Goal: Information Seeking & Learning: Learn about a topic

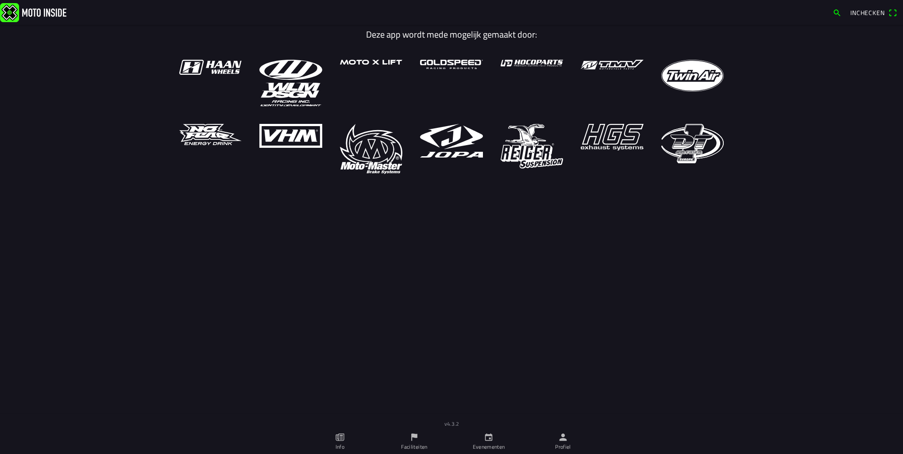
click at [557, 441] on ion-label "Profiel" at bounding box center [563, 447] width 16 height 8
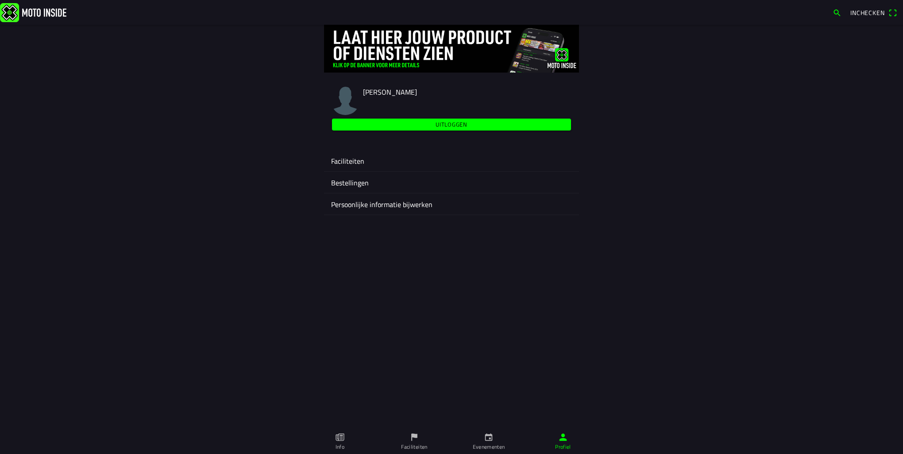
click at [364, 158] on ion-label "Faciliteiten" at bounding box center [451, 161] width 241 height 11
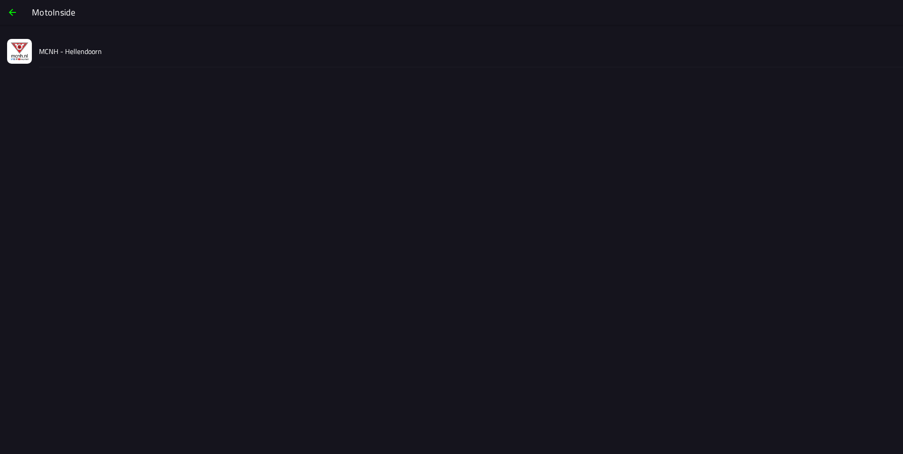
click at [0, 0] on slot "MCNH - Hellendoorn" at bounding box center [0, 0] width 0 height 0
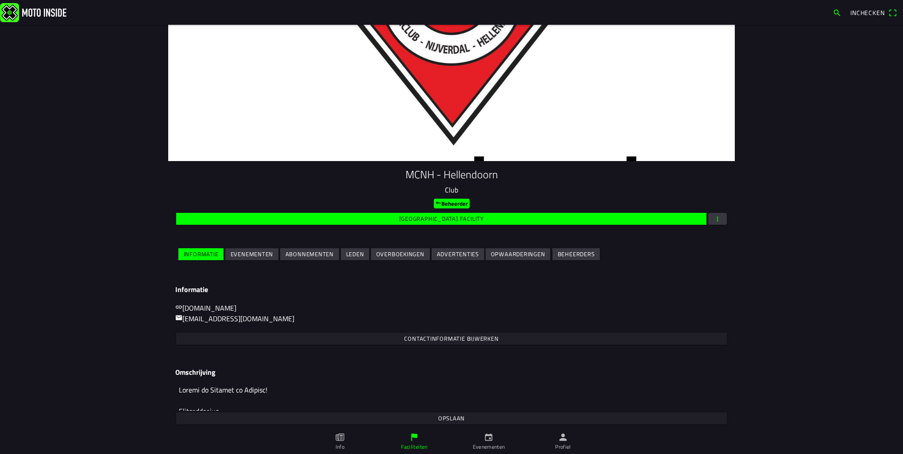
click at [0, 0] on slot "Evenementen" at bounding box center [0, 0] width 0 height 0
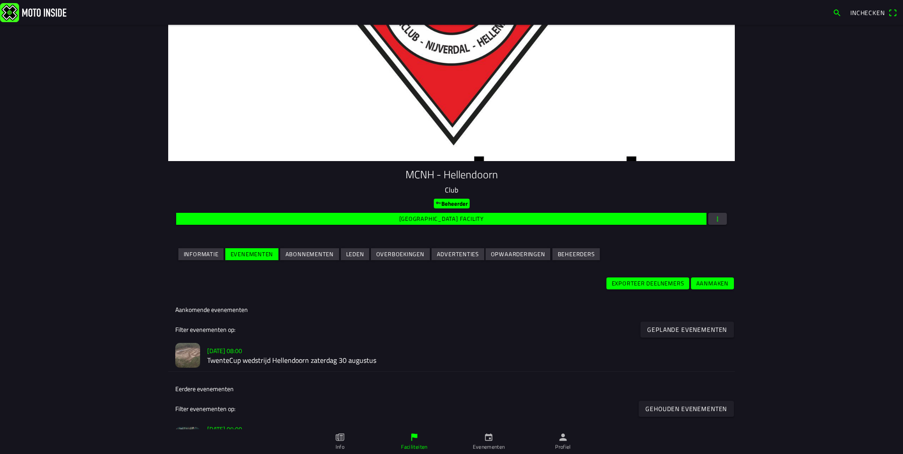
click at [282, 360] on h2 "TwenteCup wedstrijd Hellendoorn zaterdag 30 augustus" at bounding box center [467, 361] width 521 height 8
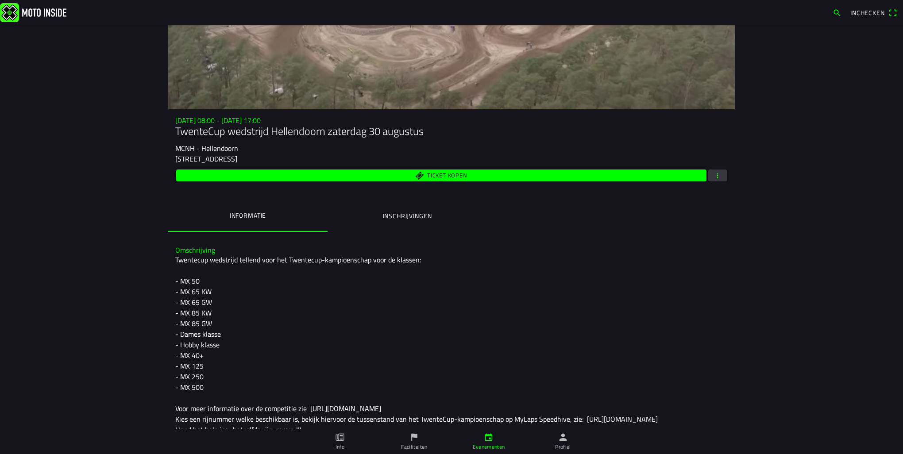
scroll to position [30, 0]
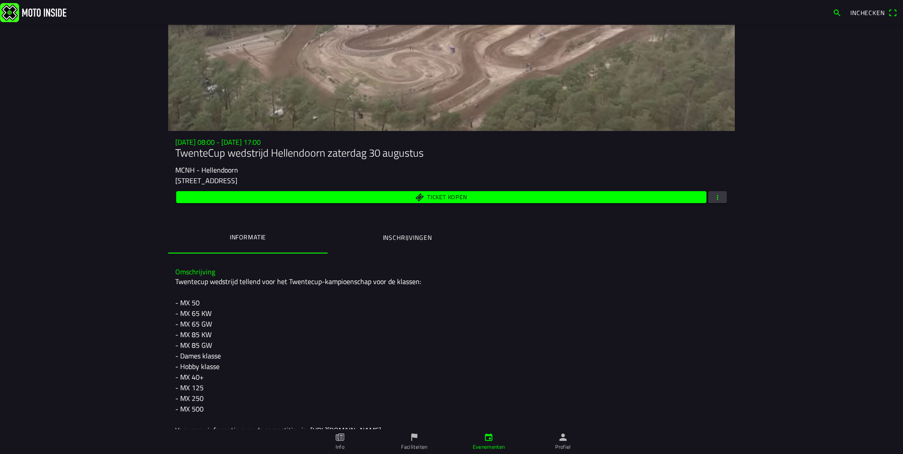
click at [397, 237] on ion-label "Inschrijvingen" at bounding box center [407, 238] width 49 height 10
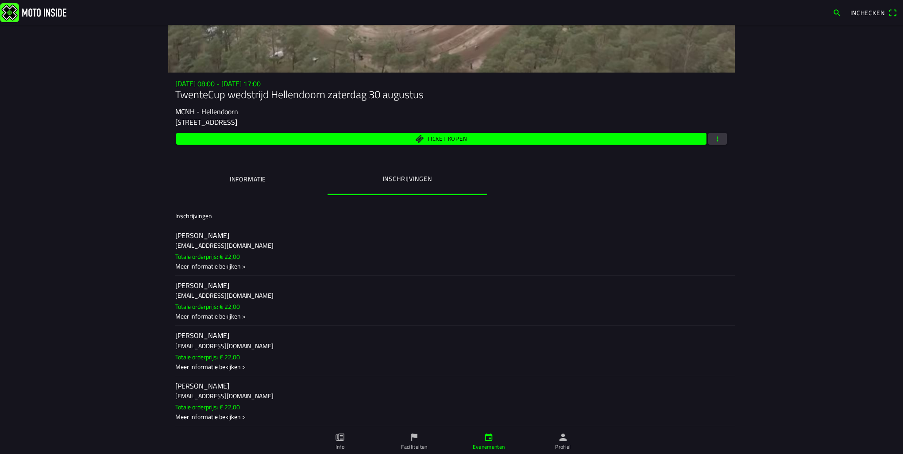
scroll to position [133, 0]
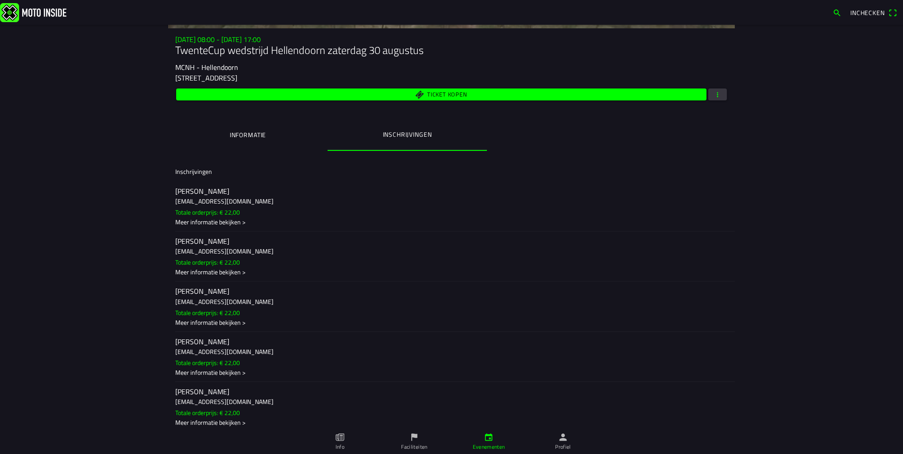
click at [262, 304] on h3 "[EMAIL_ADDRESS][DOMAIN_NAME]" at bounding box center [451, 301] width 553 height 9
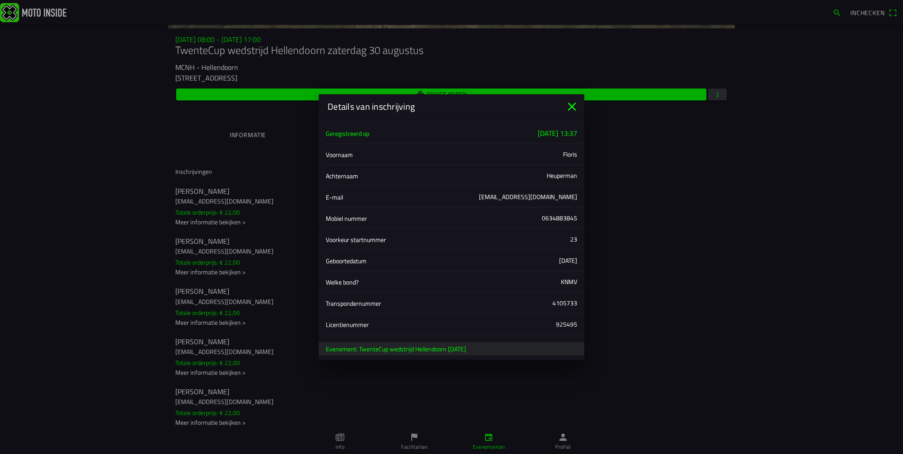
scroll to position [40, 0]
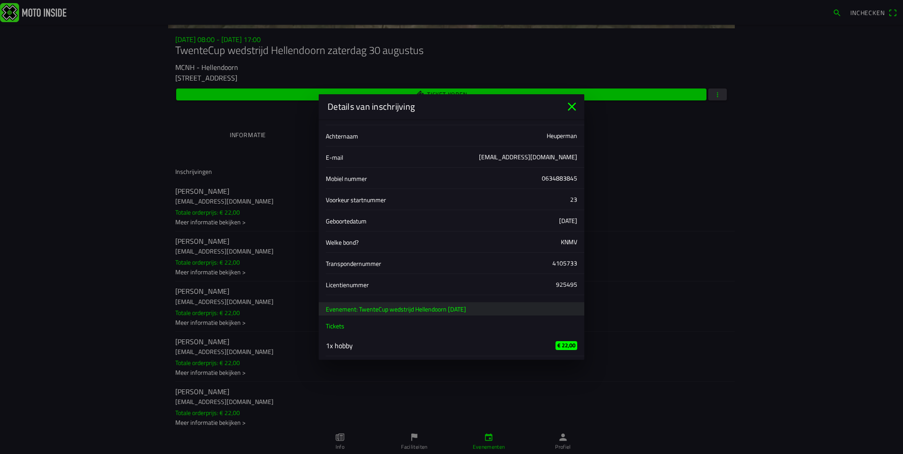
click at [577, 109] on icon "close" at bounding box center [572, 107] width 14 height 14
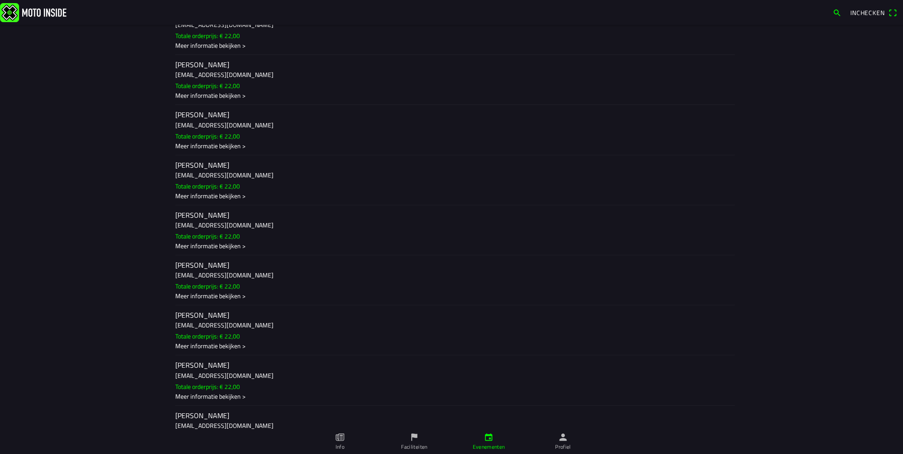
scroll to position [302, 0]
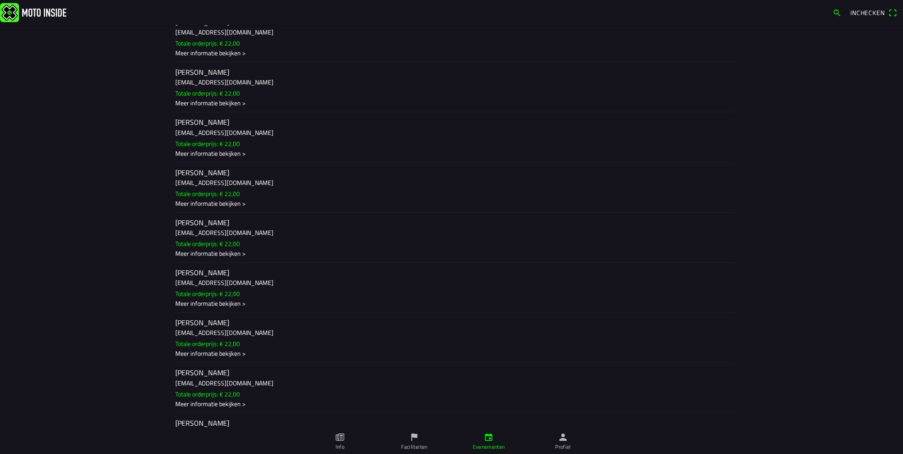
click at [262, 387] on h3 "[EMAIL_ADDRESS][DOMAIN_NAME]" at bounding box center [451, 383] width 553 height 9
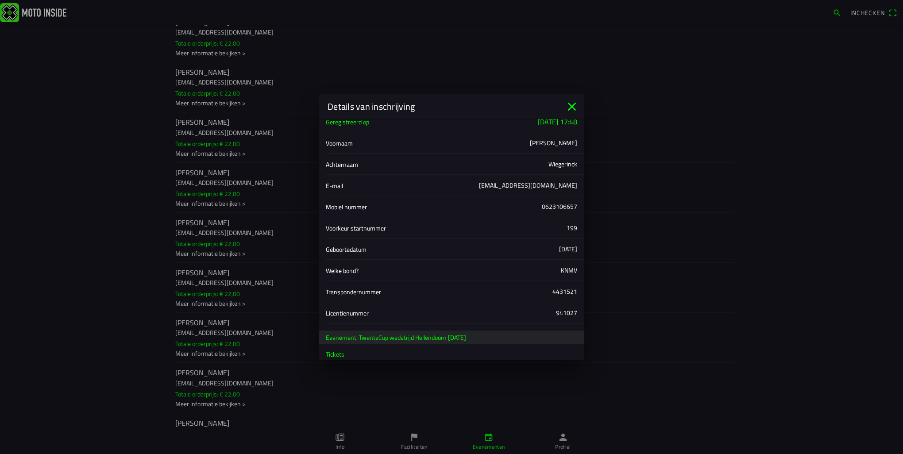
scroll to position [40, 0]
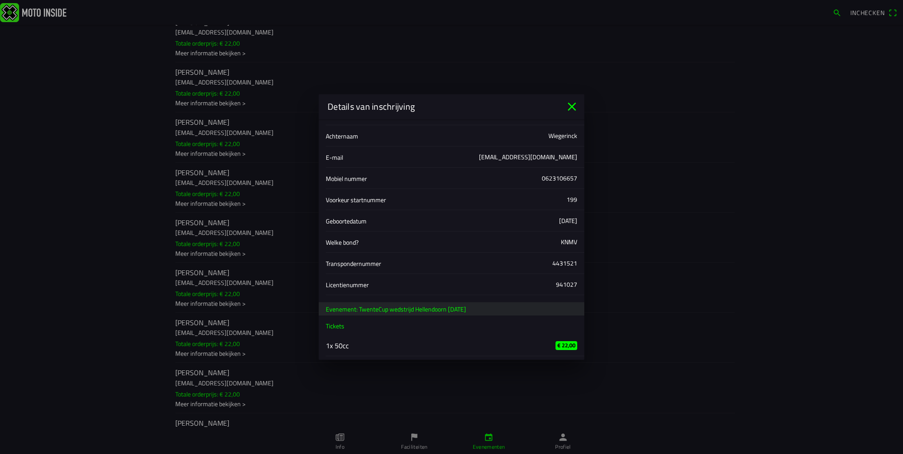
click at [572, 111] on icon "close" at bounding box center [572, 107] width 14 height 14
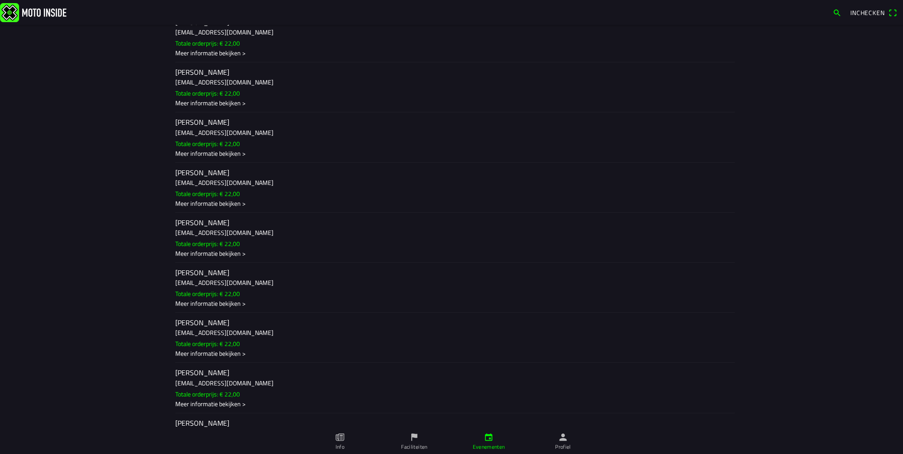
scroll to position [258, 0]
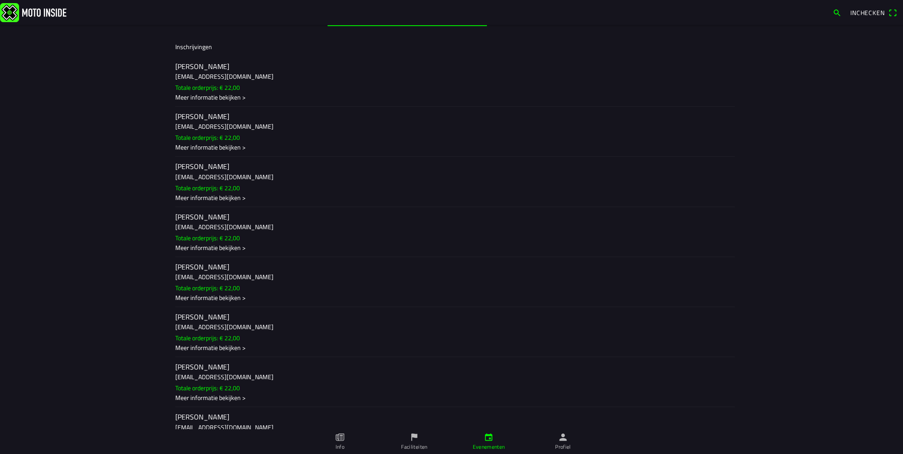
click at [256, 228] on h3 "[EMAIL_ADDRESS][DOMAIN_NAME]" at bounding box center [451, 226] width 553 height 9
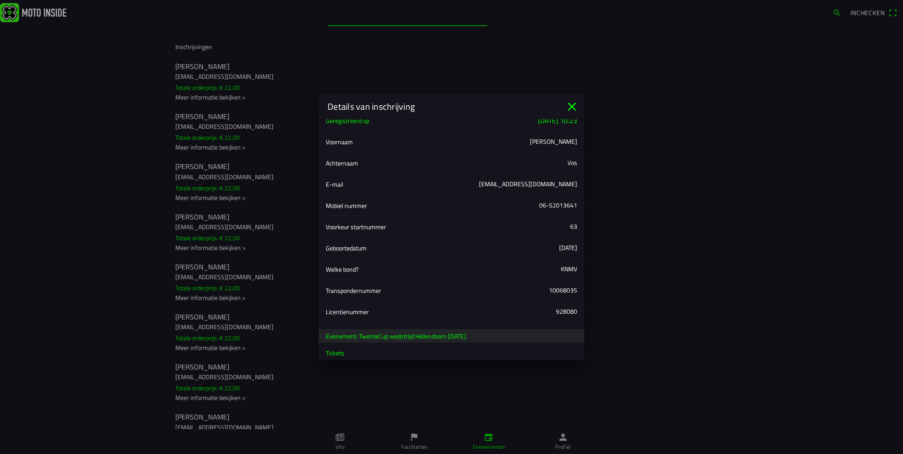
scroll to position [40, 0]
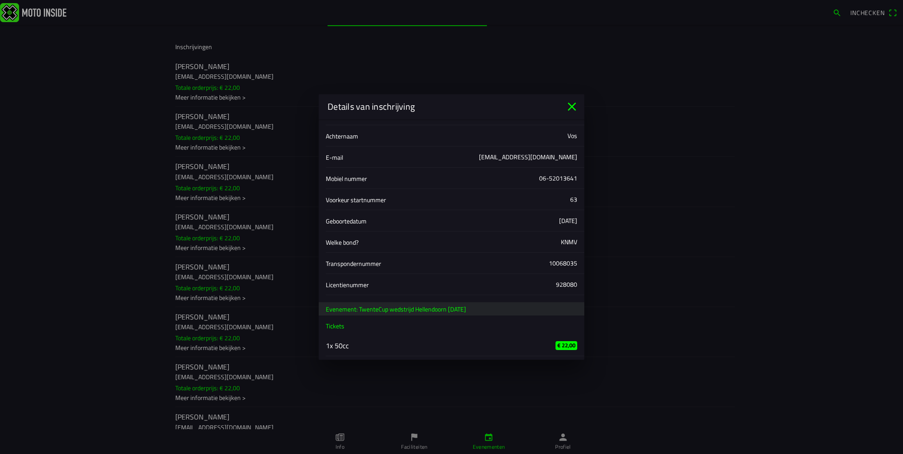
click at [567, 107] on icon "close" at bounding box center [572, 107] width 14 height 14
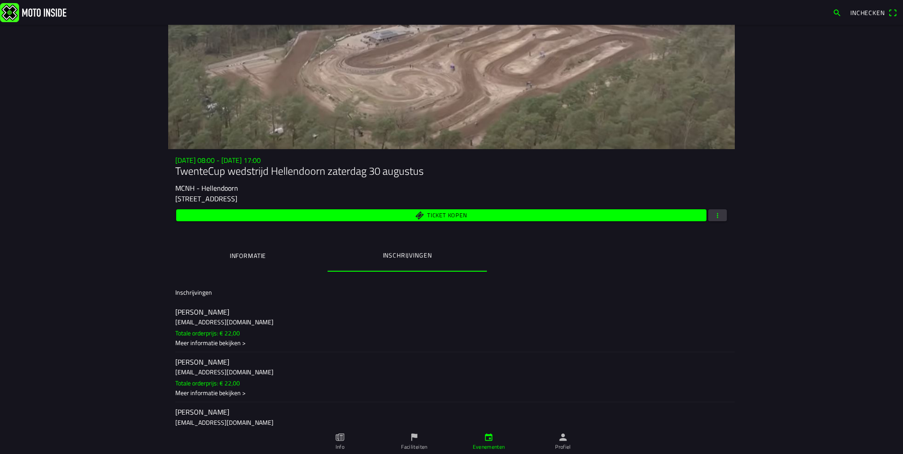
scroll to position [0, 0]
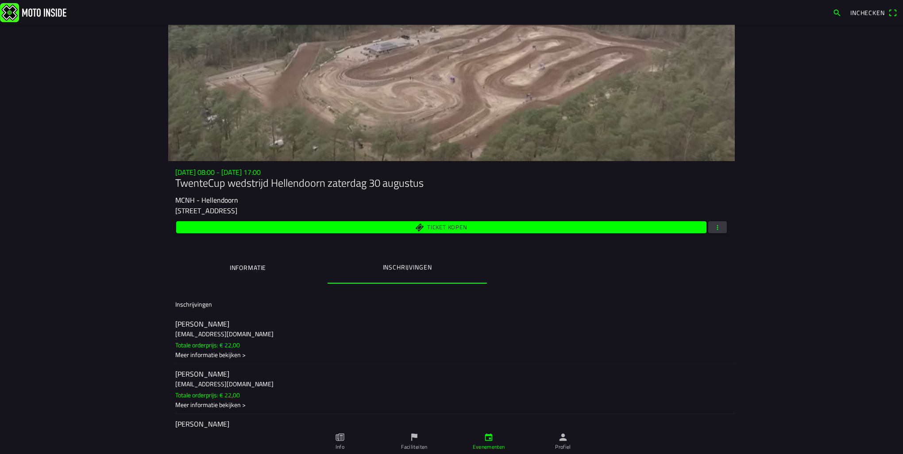
drag, startPoint x: 245, startPoint y: 275, endPoint x: 211, endPoint y: 275, distance: 34.5
click at [245, 275] on button "Informatie" at bounding box center [247, 268] width 159 height 30
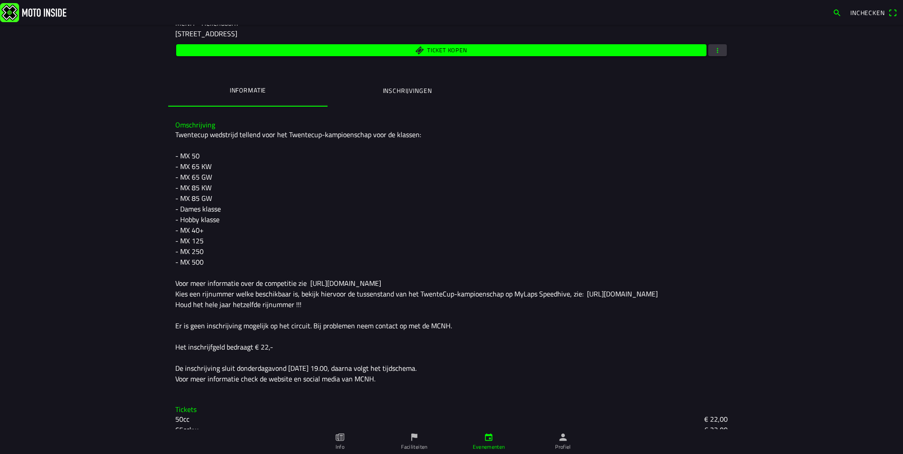
scroll to position [221, 0]
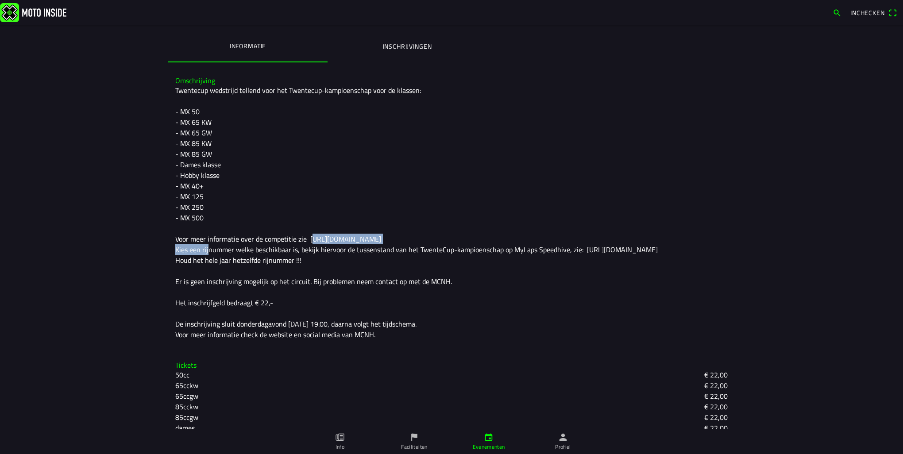
drag, startPoint x: 305, startPoint y: 239, endPoint x: 406, endPoint y: 239, distance: 100.9
click at [406, 239] on div "Twentecup wedstrijd tellend voor het Twentecup-kampioenschap voor de klassen: -…" at bounding box center [451, 212] width 553 height 255
copy div "https://www.hamc.nl/twentecup/"
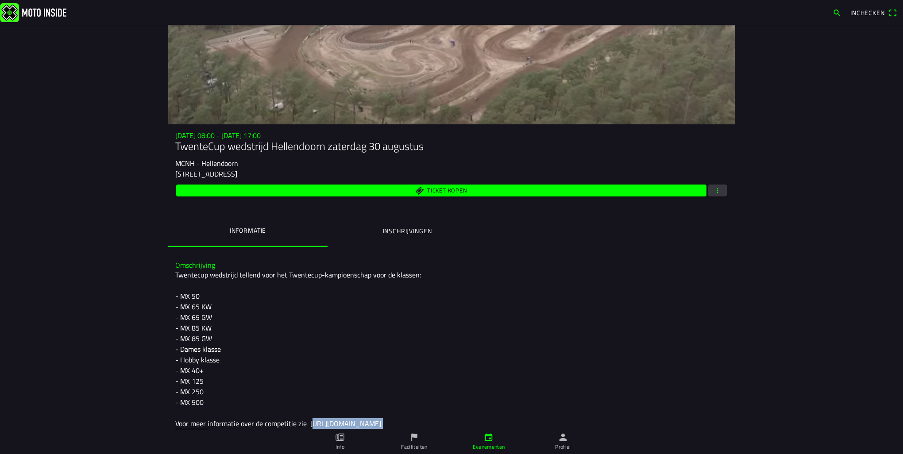
scroll to position [44, 0]
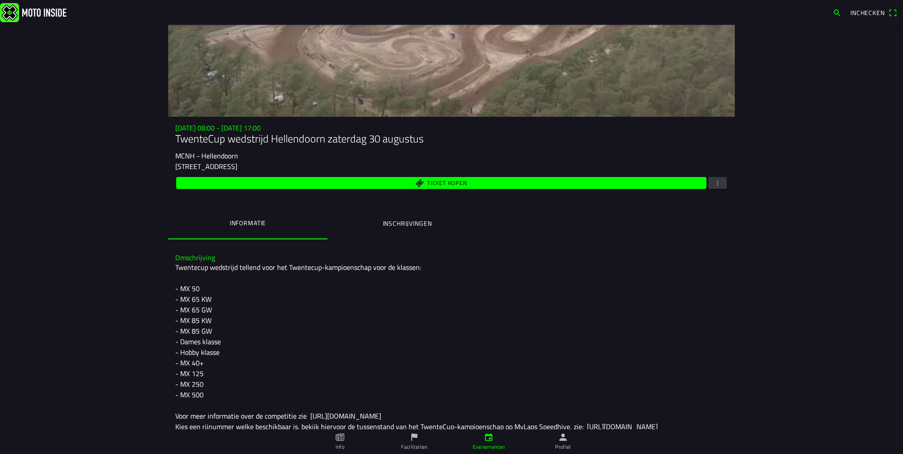
click at [358, 336] on div "Twentecup wedstrijd tellend voor het Twentecup-kampioenschap voor de klassen: -…" at bounding box center [451, 389] width 553 height 255
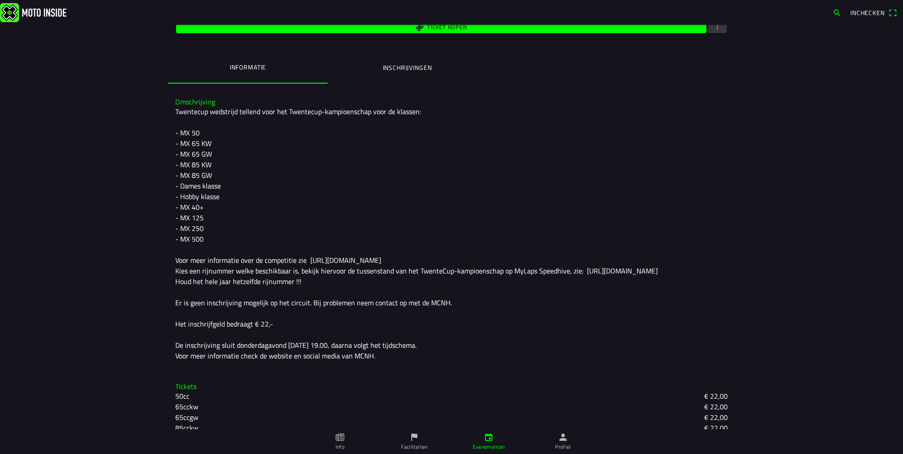
scroll to position [133, 0]
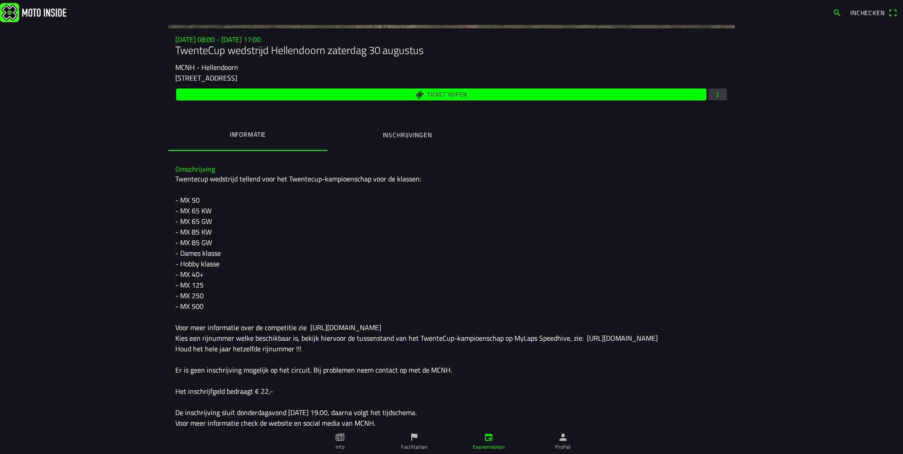
click at [390, 148] on button "Inschrijvingen" at bounding box center [407, 135] width 159 height 30
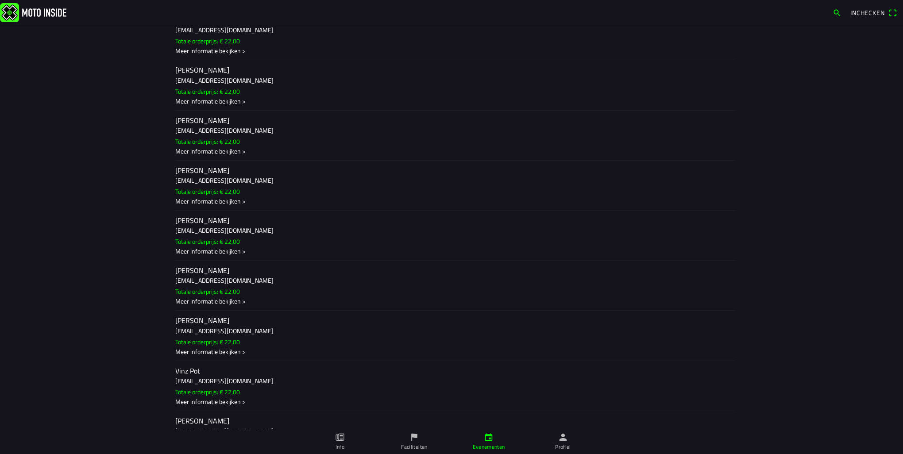
scroll to position [397, 0]
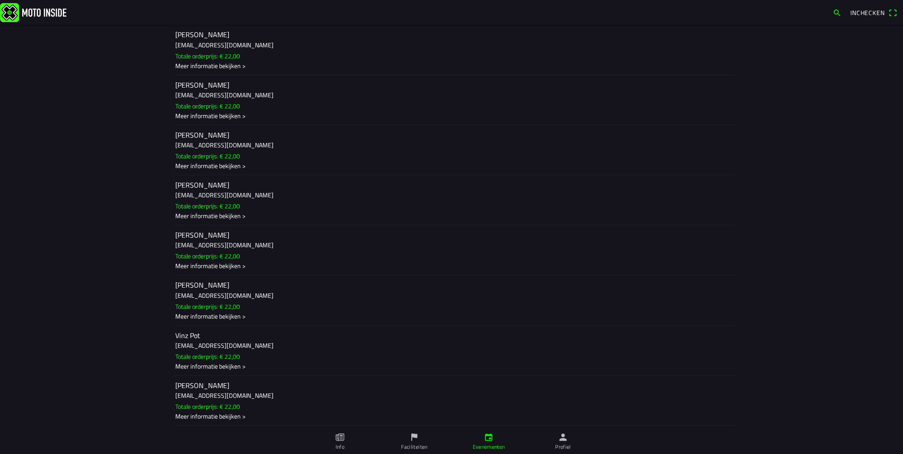
click at [204, 342] on h3 "robin.pot63@gmail.com" at bounding box center [451, 345] width 553 height 9
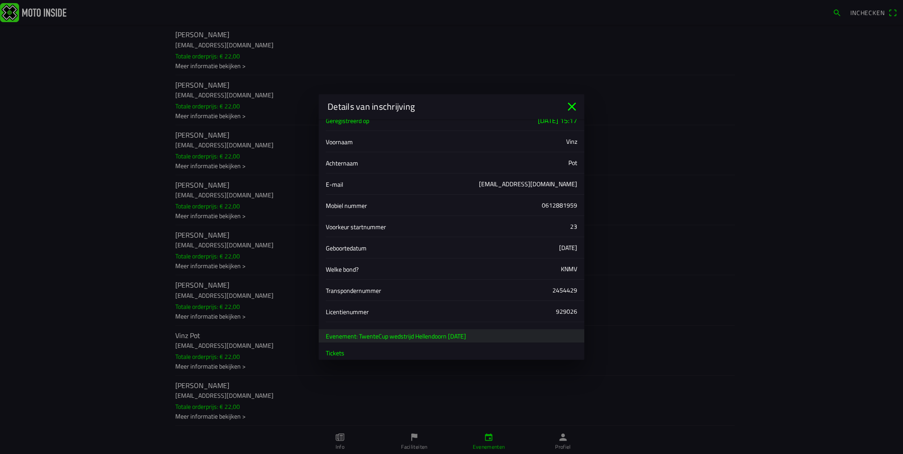
scroll to position [40, 0]
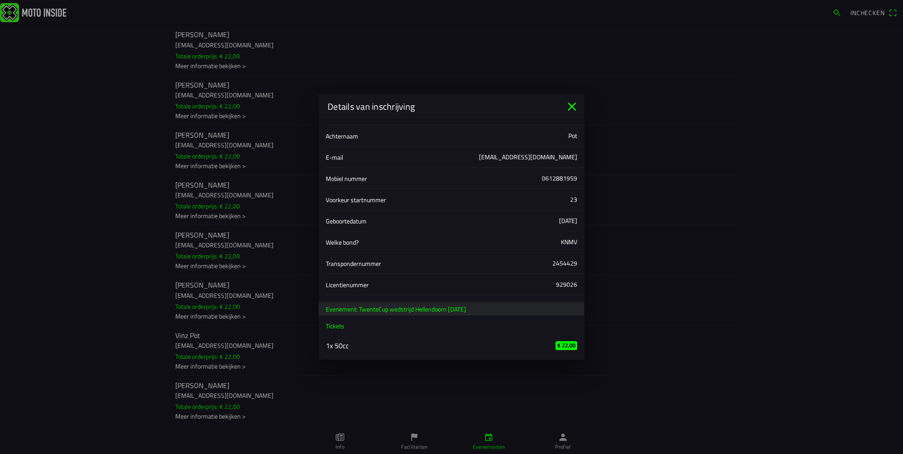
click at [572, 106] on icon "close" at bounding box center [572, 107] width 8 height 8
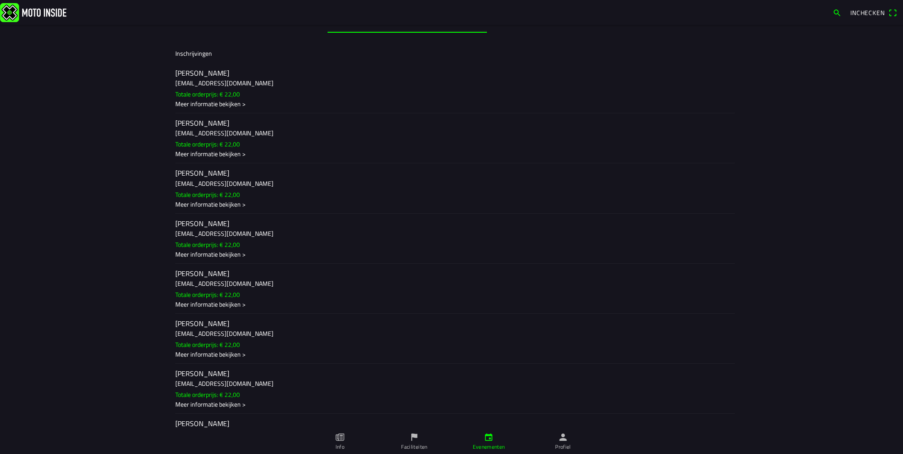
scroll to position [220, 0]
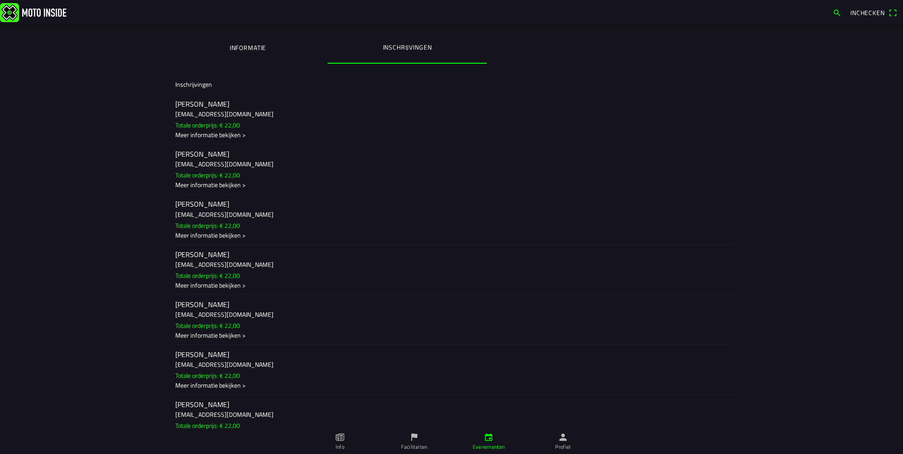
click at [222, 164] on h3 "[EMAIL_ADDRESS][DOMAIN_NAME]" at bounding box center [451, 163] width 553 height 9
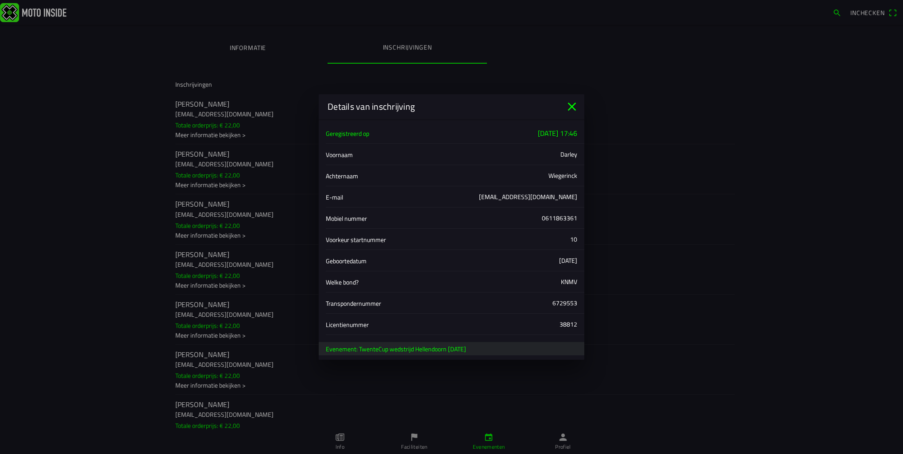
scroll to position [40, 0]
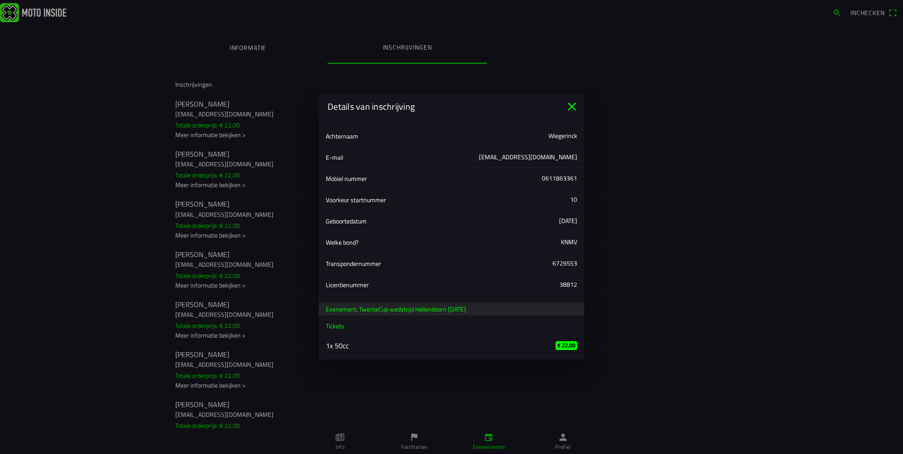
click at [568, 109] on icon "close" at bounding box center [572, 107] width 14 height 14
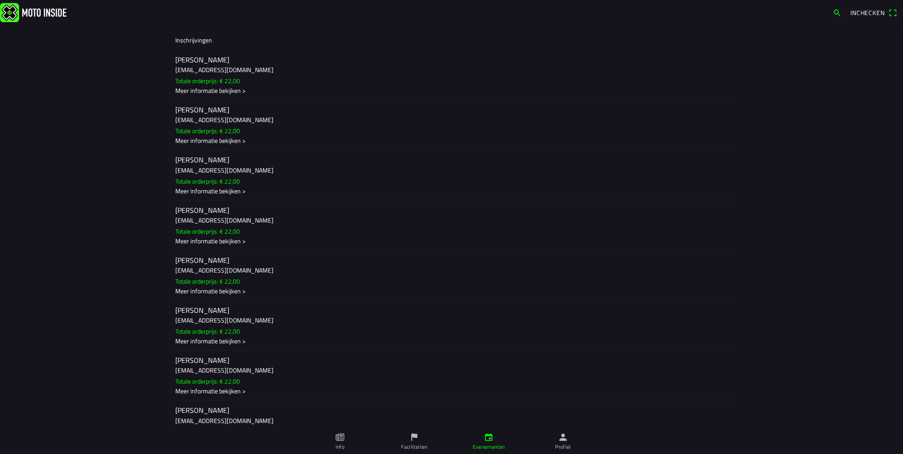
scroll to position [309, 0]
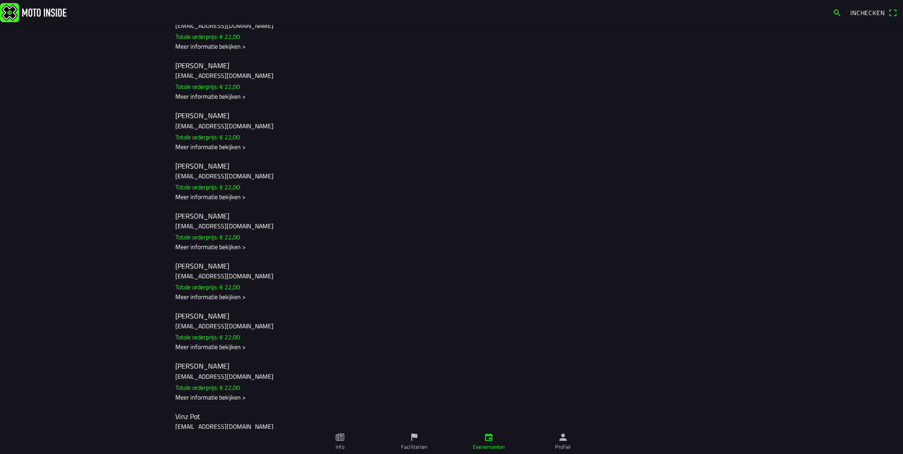
click at [253, 371] on h2 "[PERSON_NAME]" at bounding box center [451, 366] width 553 height 8
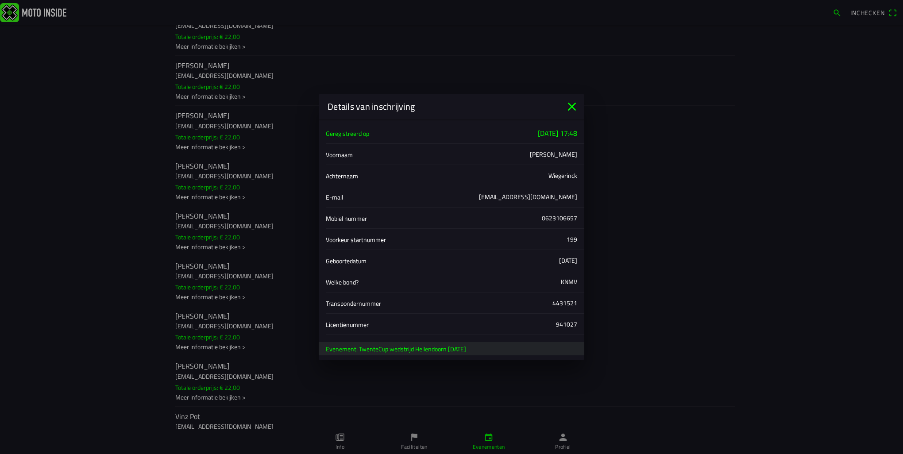
scroll to position [40, 0]
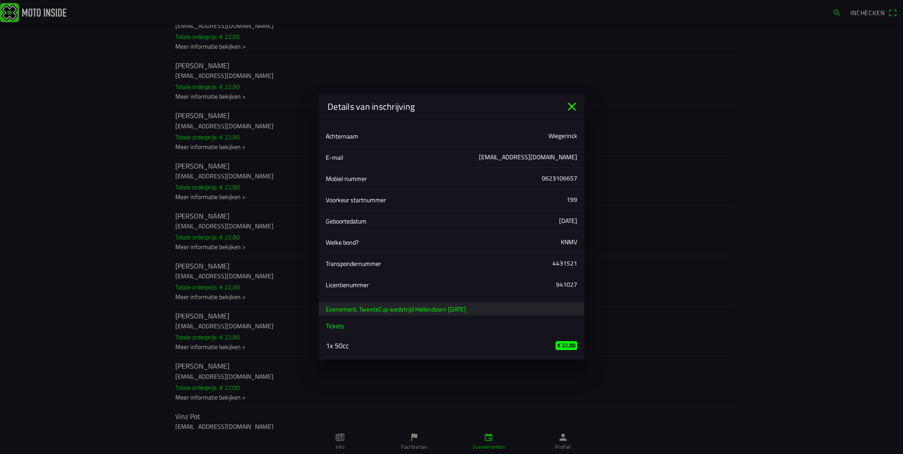
click at [568, 112] on icon "close" at bounding box center [572, 107] width 14 height 14
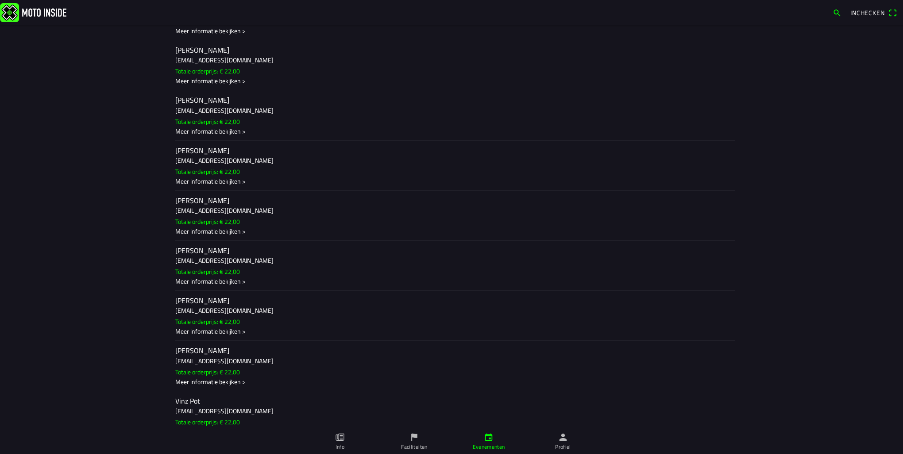
scroll to position [397, 0]
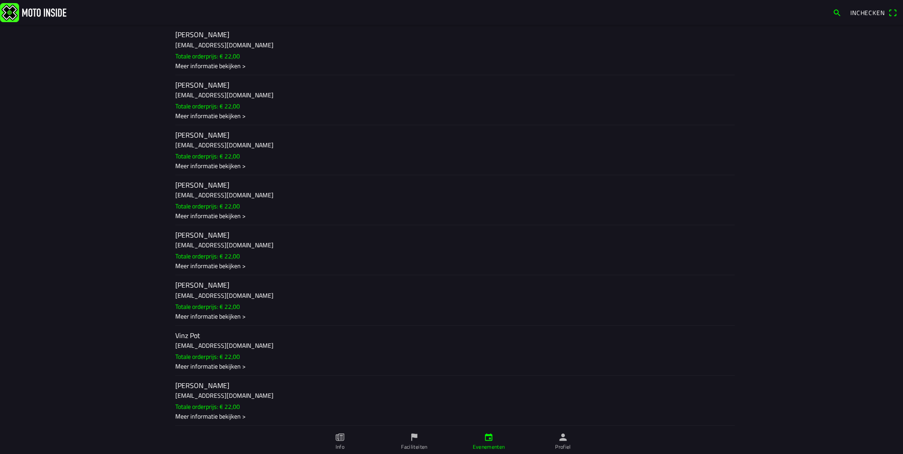
click at [247, 195] on h3 "[EMAIL_ADDRESS][DOMAIN_NAME]" at bounding box center [451, 194] width 553 height 9
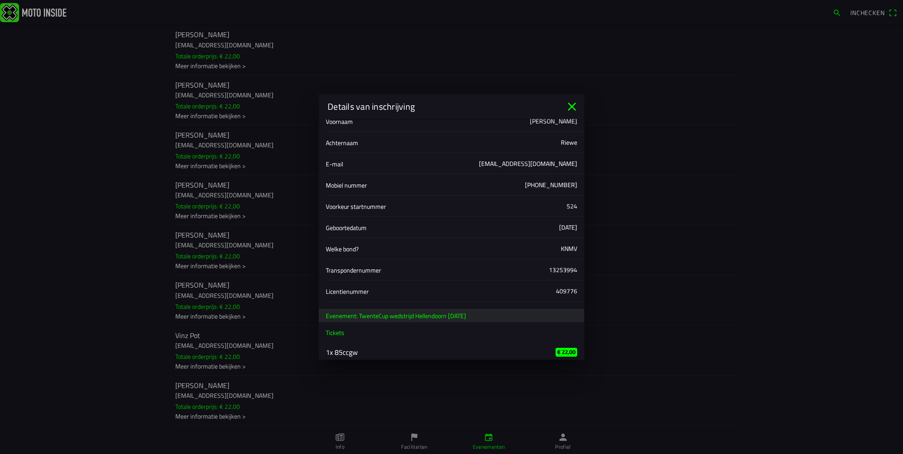
scroll to position [40, 0]
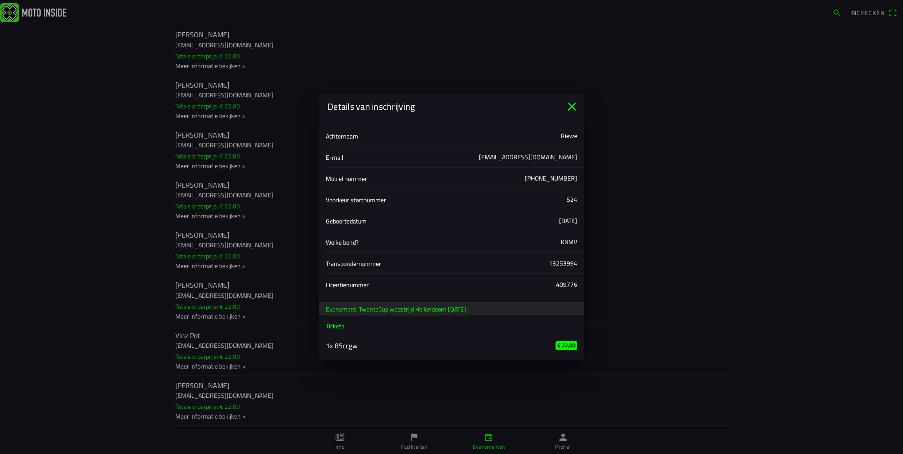
click at [571, 109] on icon "close" at bounding box center [572, 107] width 14 height 14
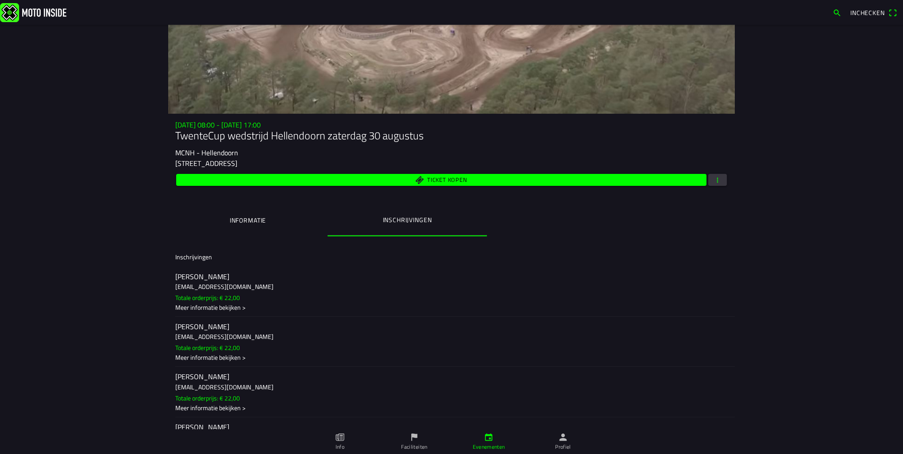
scroll to position [43, 0]
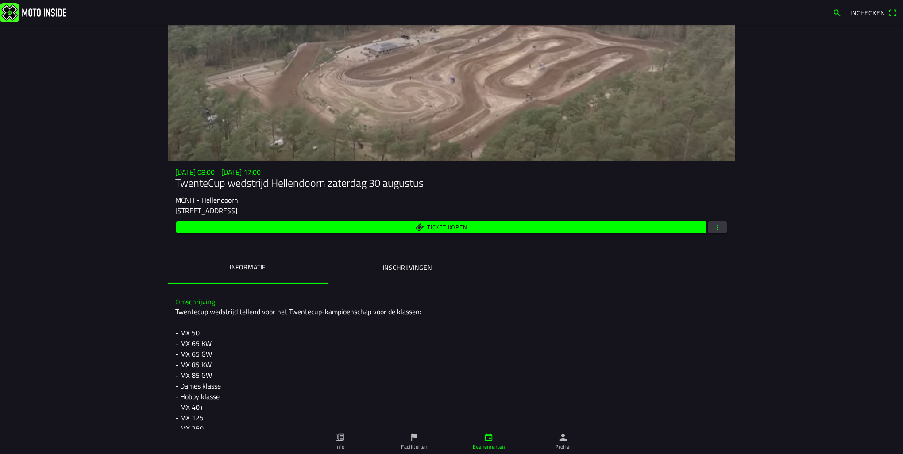
click at [414, 272] on ion-label "Inschrijvingen" at bounding box center [407, 268] width 49 height 10
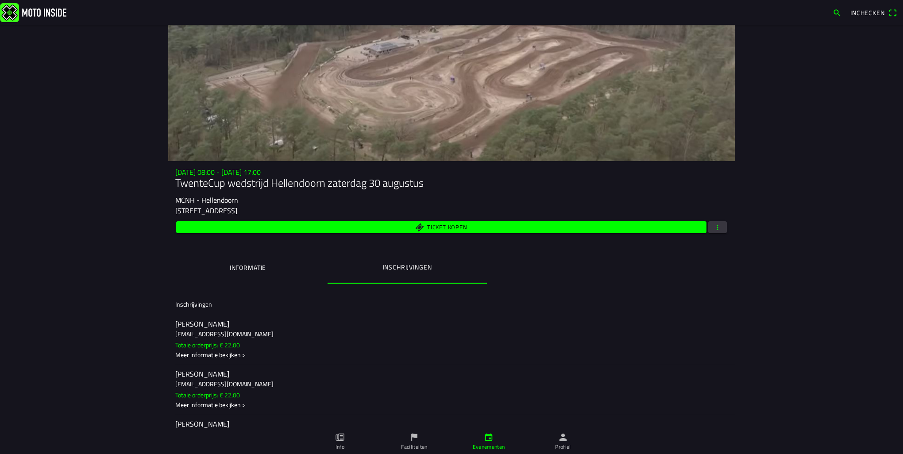
click at [262, 270] on ion-label "Informatie" at bounding box center [248, 268] width 36 height 10
